Goal: Information Seeking & Learning: Learn about a topic

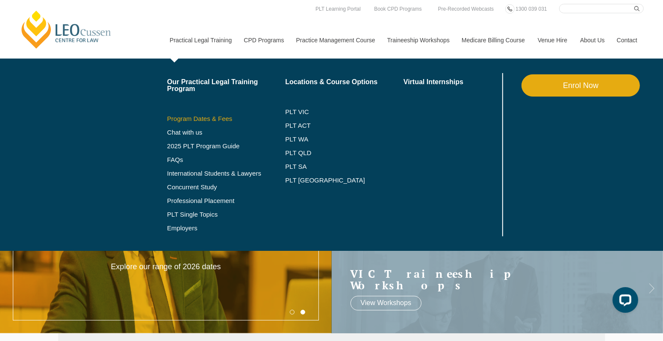
click at [177, 117] on link "Program Dates & Fees" at bounding box center [226, 118] width 118 height 7
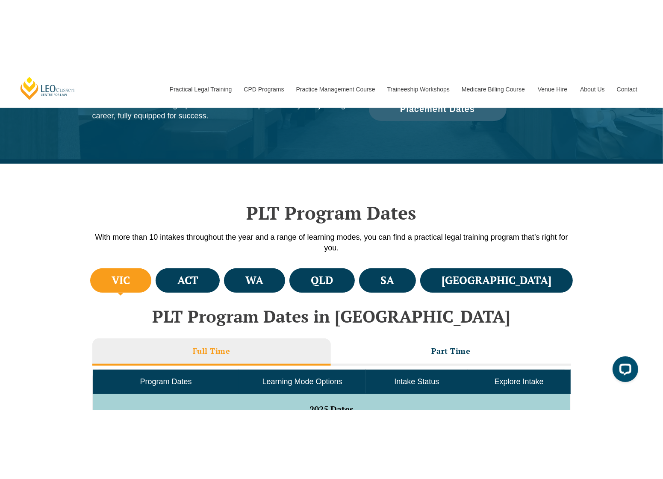
scroll to position [214, 0]
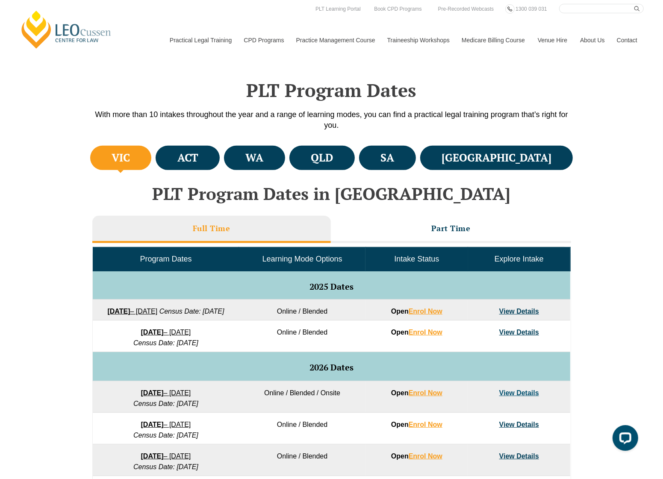
click at [621, 153] on div "VIC ACT WA QLD SA NSW PLT Program Dates in Victoria Full Time Part Time Program…" at bounding box center [331, 392] width 663 height 496
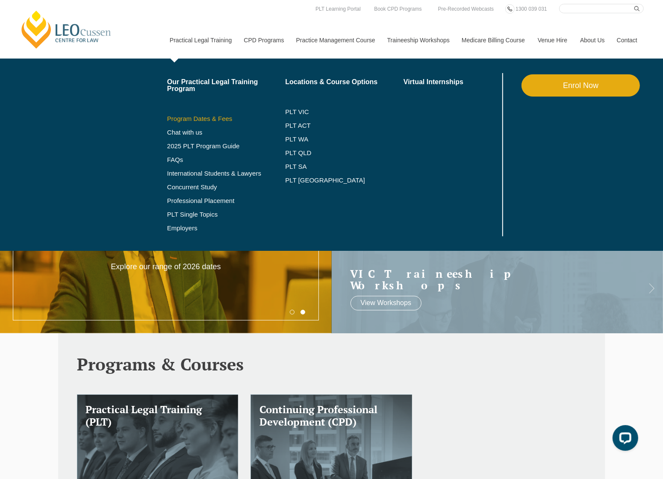
click at [205, 116] on link "Program Dates & Fees" at bounding box center [226, 118] width 118 height 7
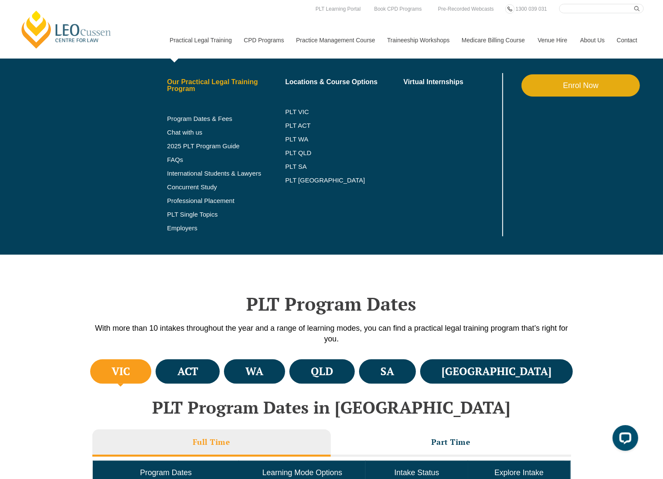
click at [239, 84] on link "Our Practical Legal Training Program" at bounding box center [226, 86] width 118 height 14
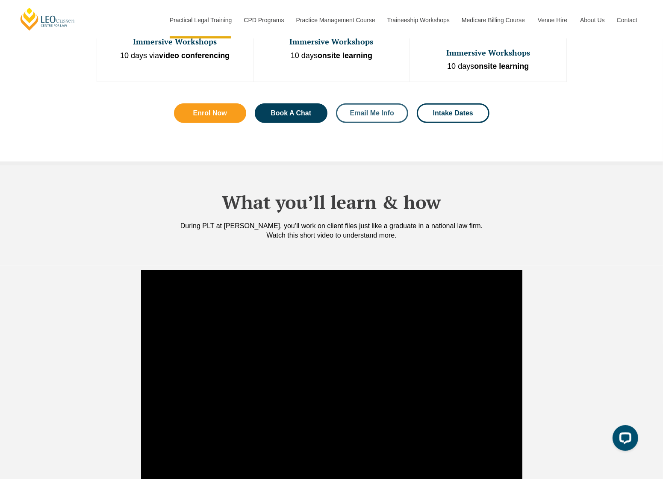
scroll to position [534, 0]
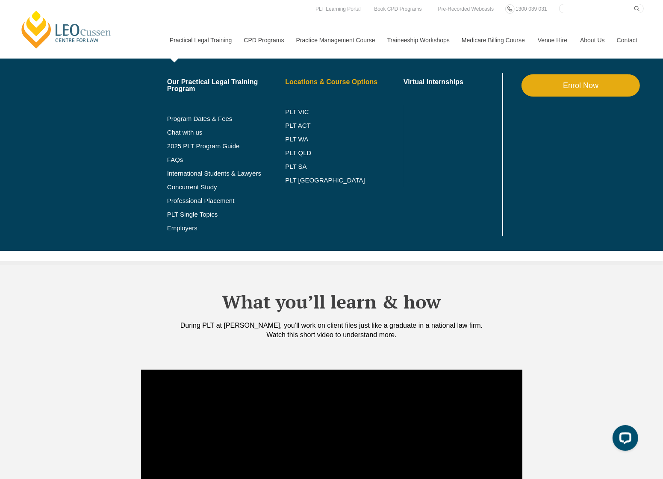
click at [317, 84] on link "Locations & Course Options" at bounding box center [344, 82] width 118 height 7
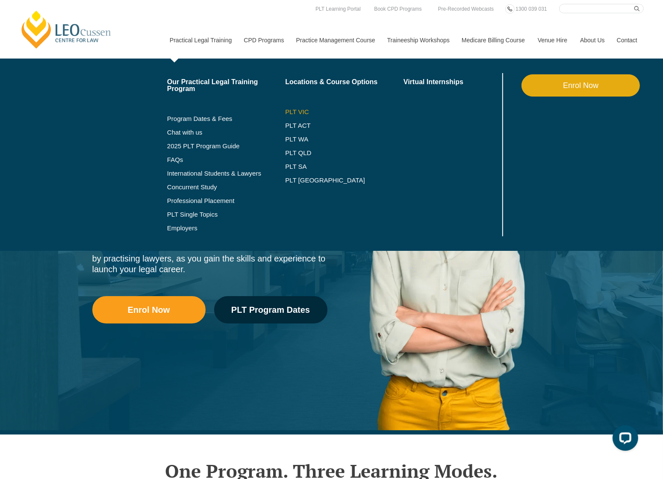
click at [295, 114] on link "PLT VIC" at bounding box center [344, 112] width 118 height 7
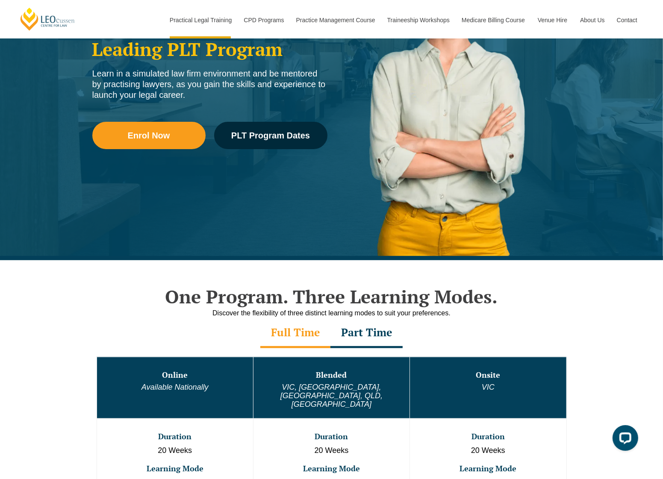
scroll to position [481, 0]
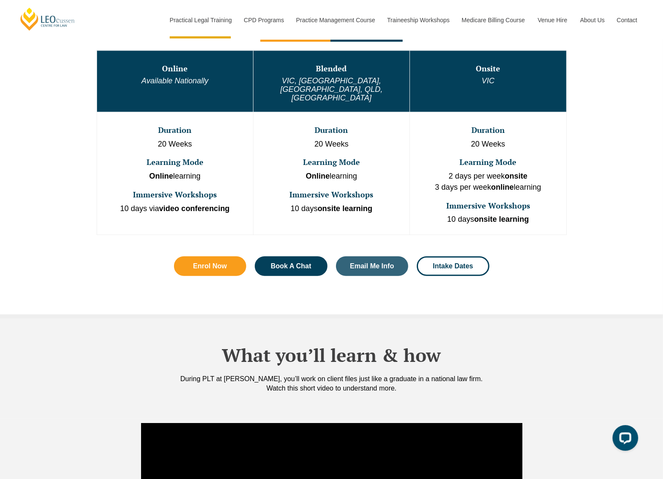
click at [573, 239] on div "One Program. Three Learning Modes. Discover the flexibility of three distinct l…" at bounding box center [331, 134] width 487 height 361
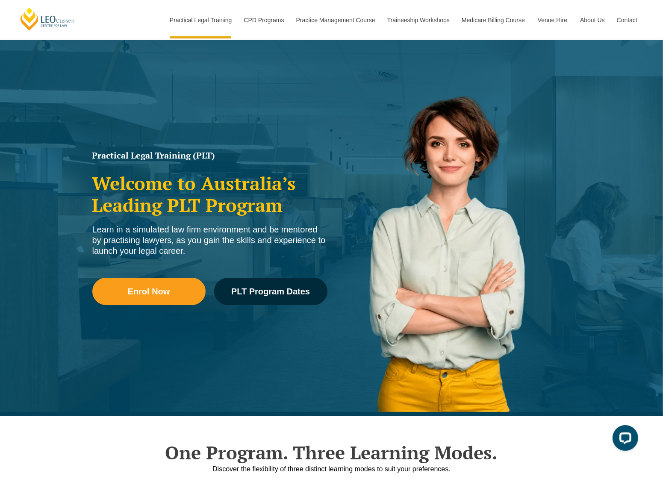
scroll to position [0, 0]
